Goal: Transaction & Acquisition: Download file/media

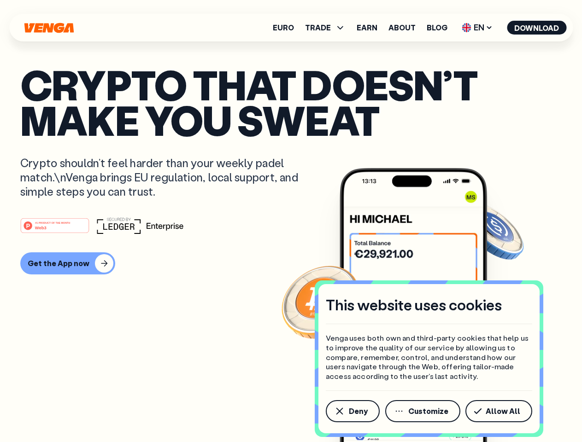
click at [291, 221] on div "#1 PRODUCT OF THE MONTH Web3" at bounding box center [290, 225] width 541 height 17
click at [352, 411] on span "Deny" at bounding box center [358, 411] width 19 height 7
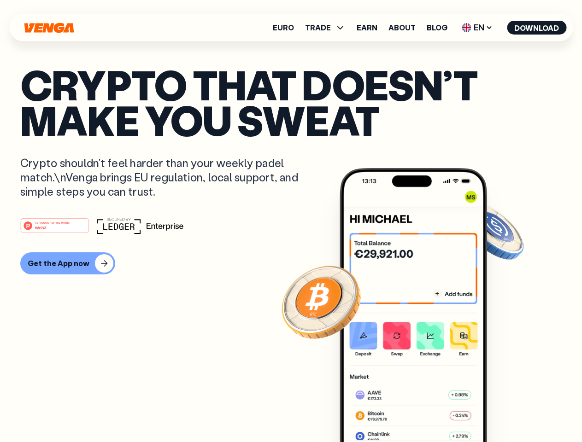
click at [423, 411] on img at bounding box center [412, 322] width 147 height 309
click at [500, 411] on article "Crypto that doesn’t make you sweat Crypto shouldn’t feel harder than your weekl…" at bounding box center [290, 239] width 541 height 345
click at [328, 28] on span "TRADE" at bounding box center [318, 27] width 26 height 7
click at [477, 28] on span "EN" at bounding box center [476, 27] width 37 height 15
click at [537, 28] on button "Download" at bounding box center [536, 28] width 59 height 14
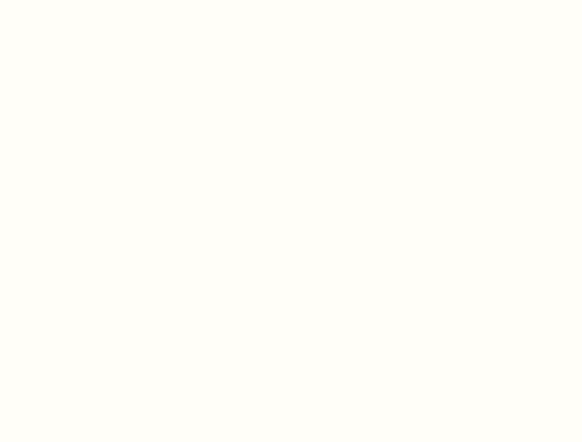
click at [66, 0] on html "This website uses cookies Venga uses both own and third-party cookies that help…" at bounding box center [291, 0] width 582 height 0
click at [56, 0] on html "This website uses cookies Venga uses both own and third-party cookies that help…" at bounding box center [291, 0] width 582 height 0
